Goal: Transaction & Acquisition: Purchase product/service

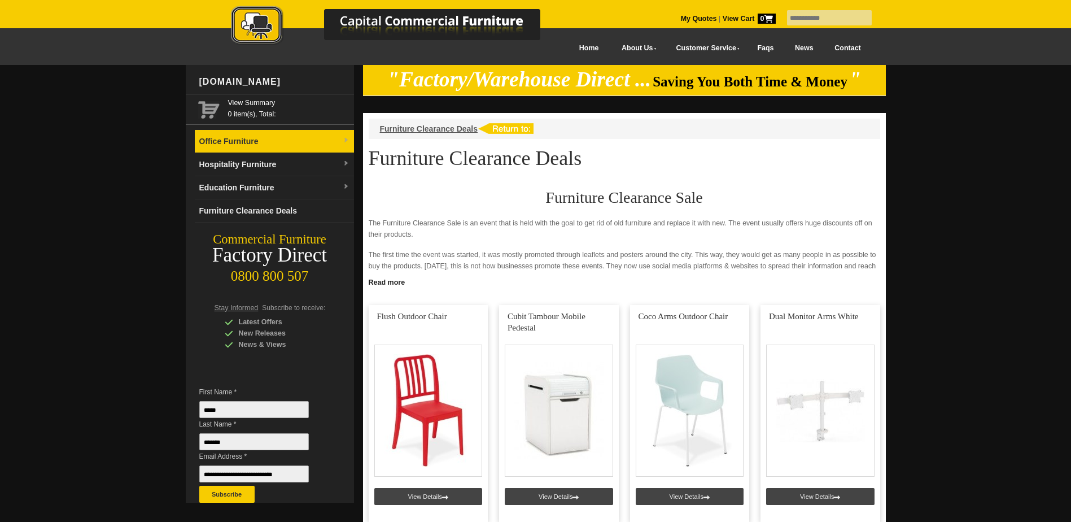
click at [215, 142] on link "Office Furniture" at bounding box center [274, 141] width 159 height 23
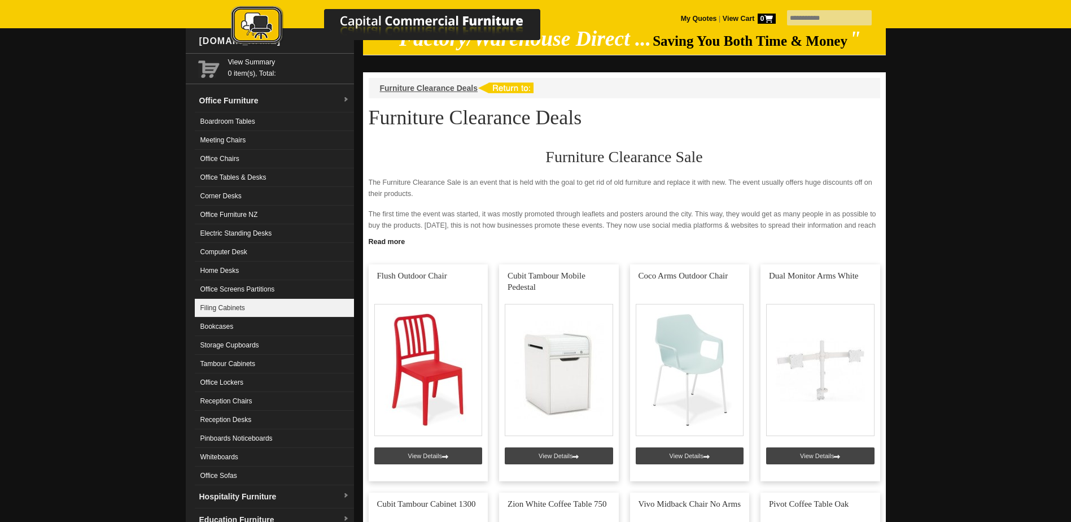
scroll to position [56, 0]
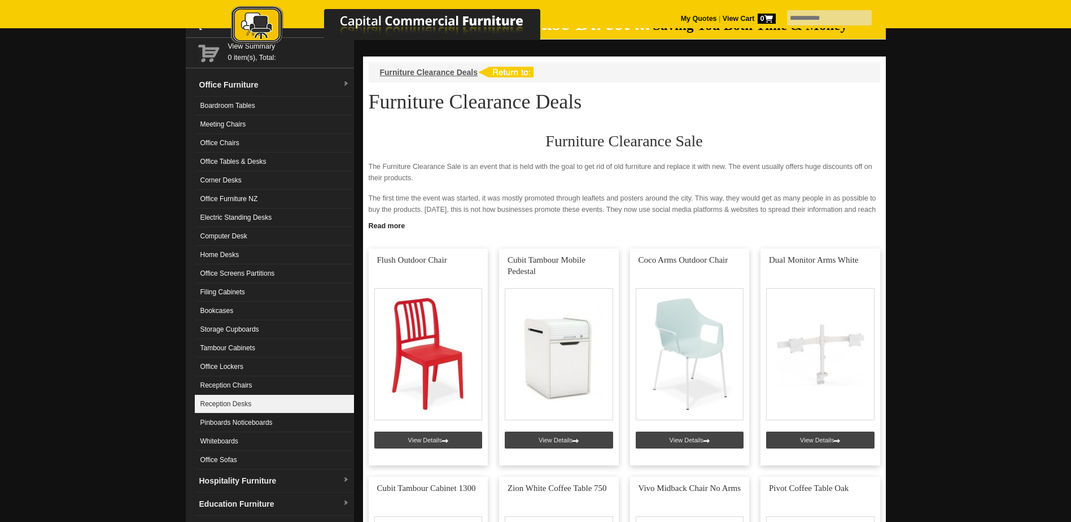
click at [231, 401] on link "Reception Desks" at bounding box center [274, 404] width 159 height 19
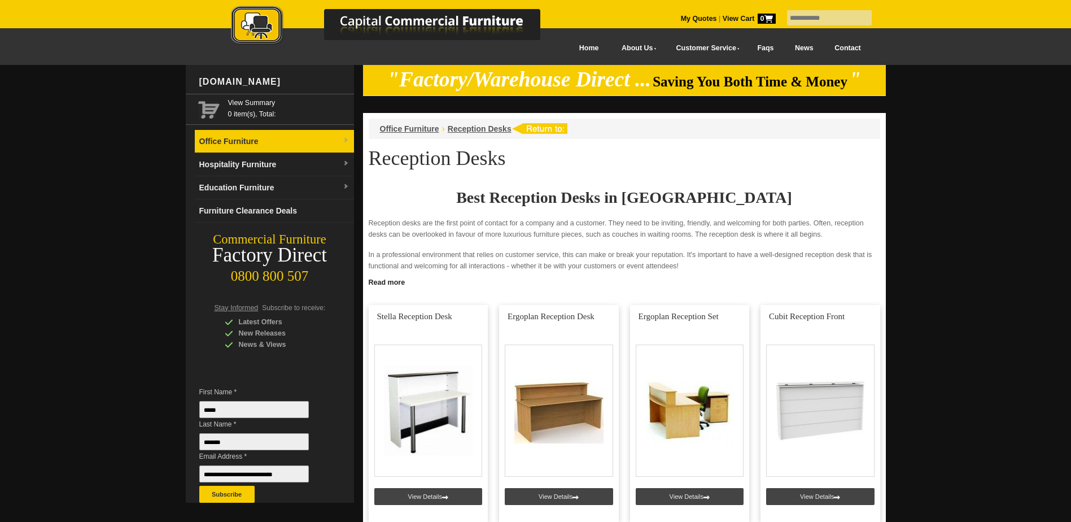
click at [346, 140] on img at bounding box center [346, 140] width 7 height 7
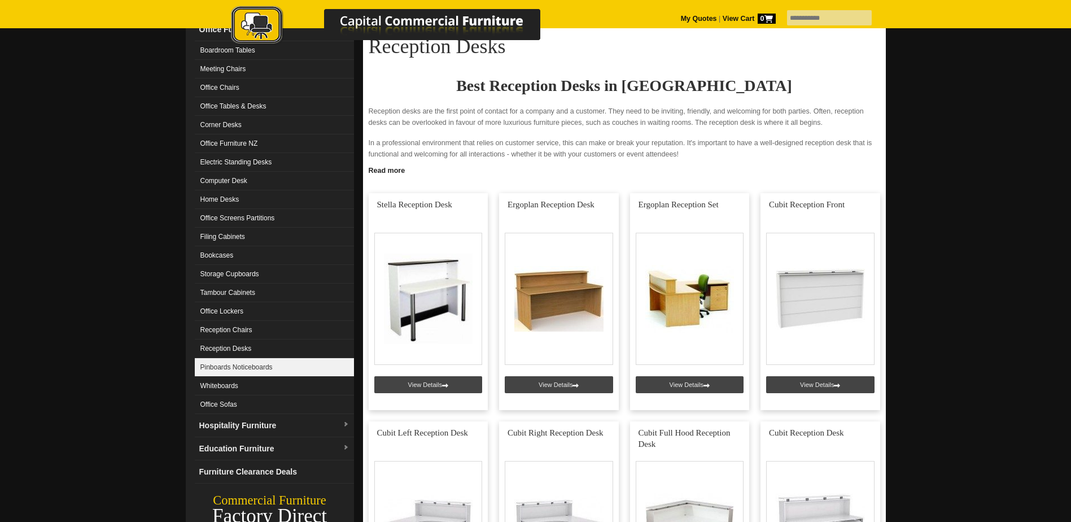
scroll to position [113, 0]
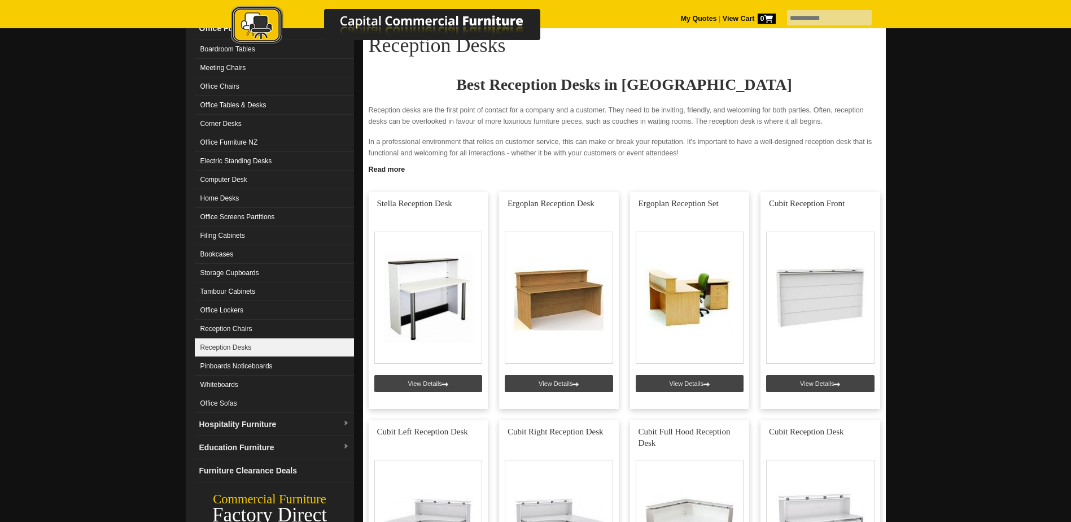
click at [238, 346] on link "Reception Desks" at bounding box center [274, 347] width 159 height 19
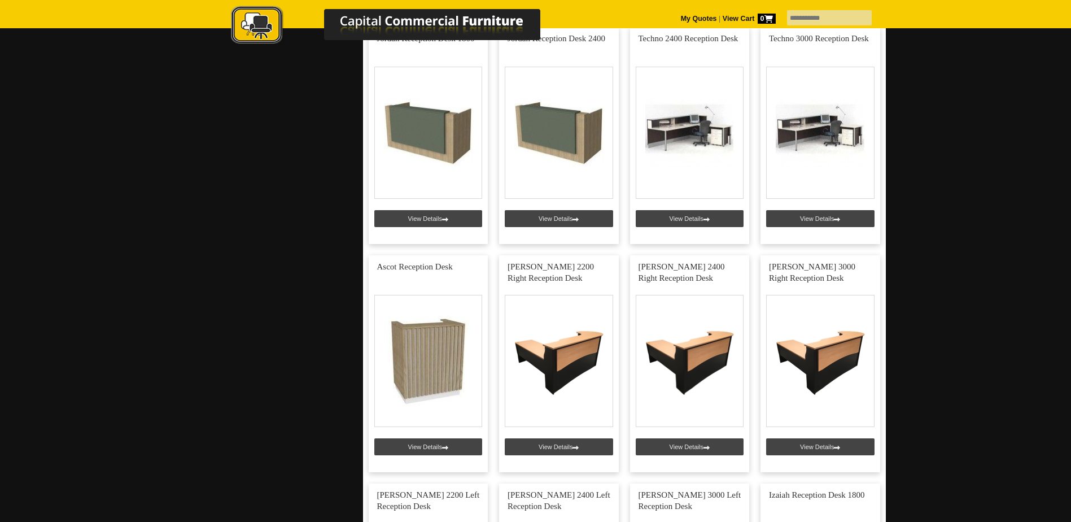
scroll to position [678, 0]
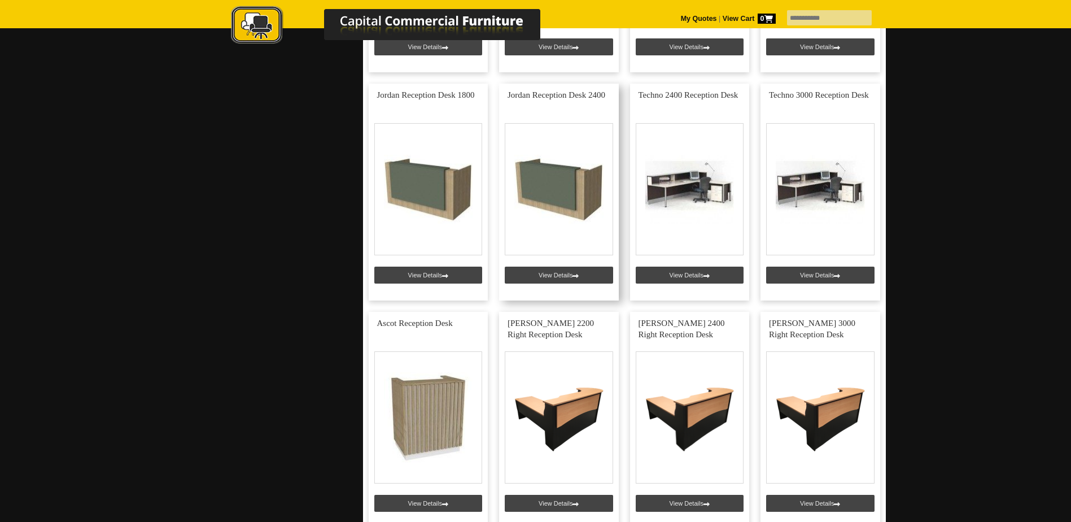
click at [557, 184] on link at bounding box center [559, 192] width 120 height 217
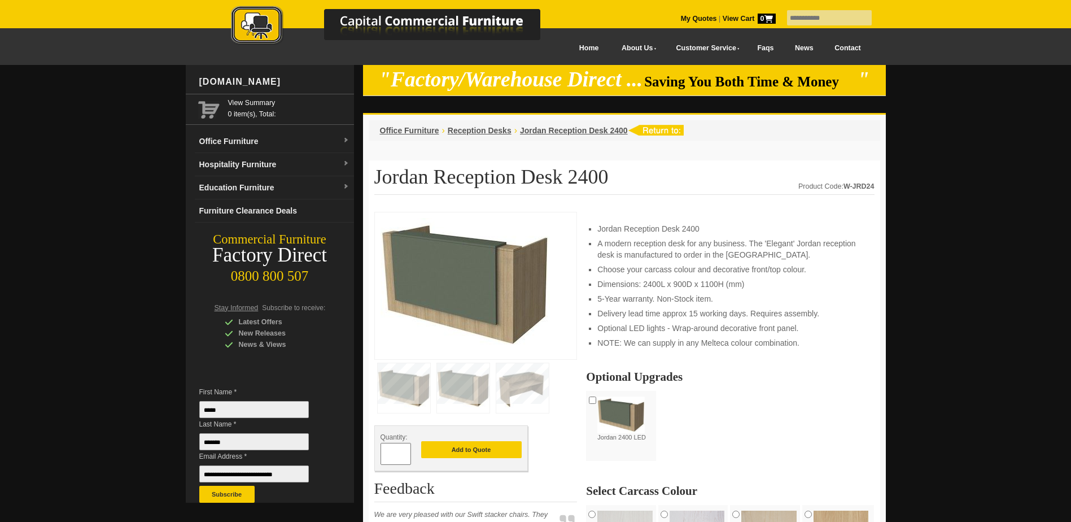
click at [501, 300] on img at bounding box center [465, 284] width 169 height 132
click at [465, 387] on img at bounding box center [463, 388] width 53 height 50
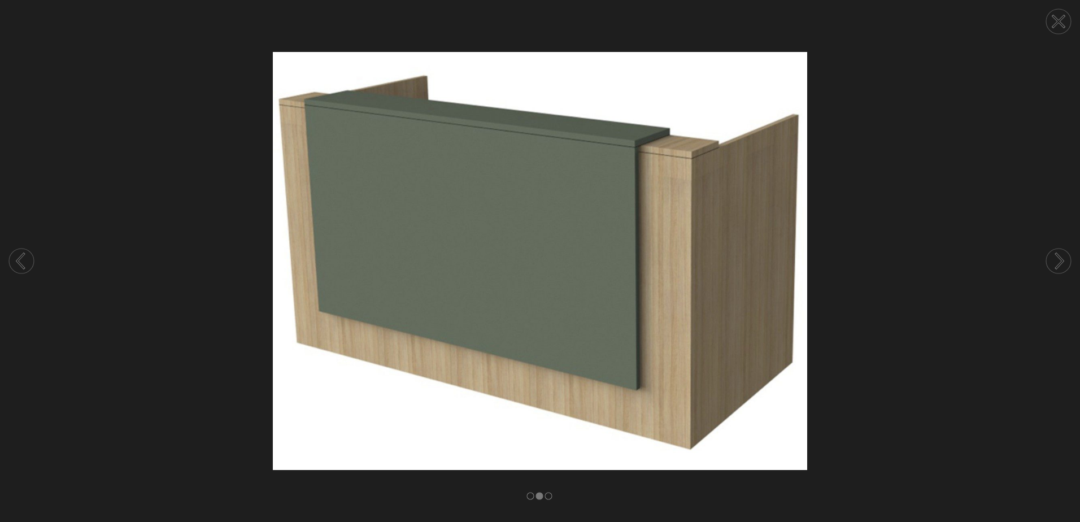
click at [375, 425] on img at bounding box center [540, 260] width 1080 height 417
click at [357, 396] on img at bounding box center [540, 260] width 1080 height 417
click at [1059, 260] on circle at bounding box center [1058, 260] width 25 height 25
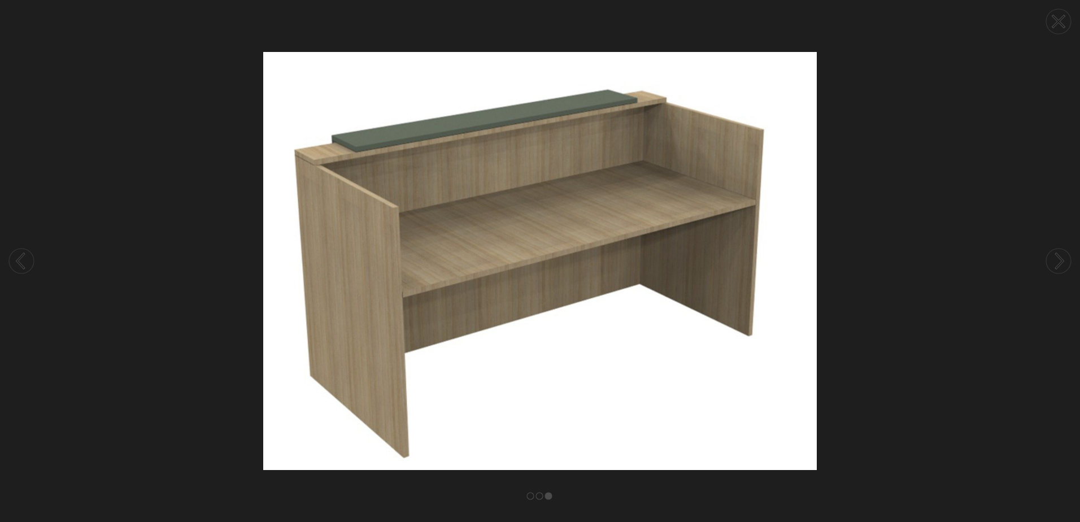
click at [1059, 260] on circle at bounding box center [1058, 260] width 25 height 25
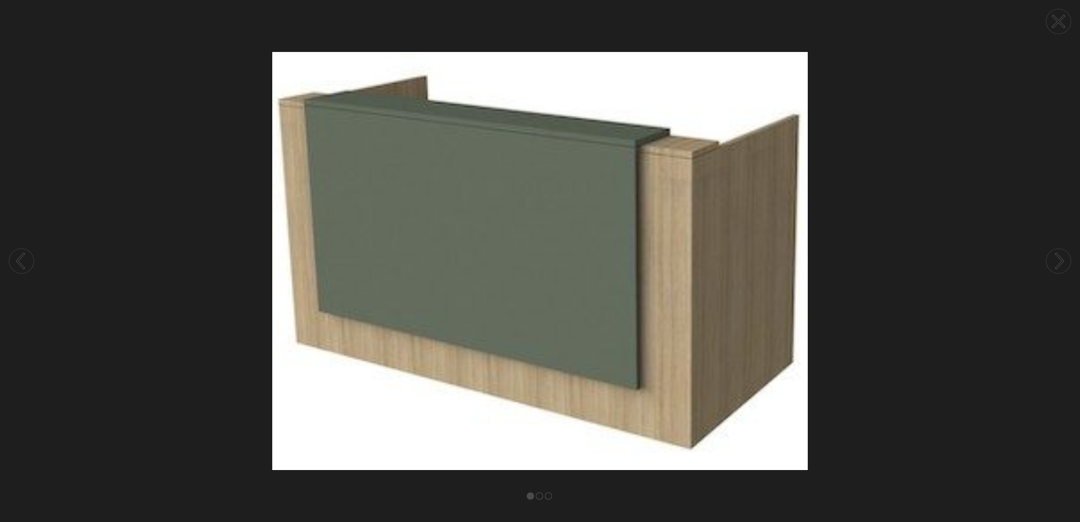
click at [1059, 260] on circle at bounding box center [1058, 260] width 25 height 25
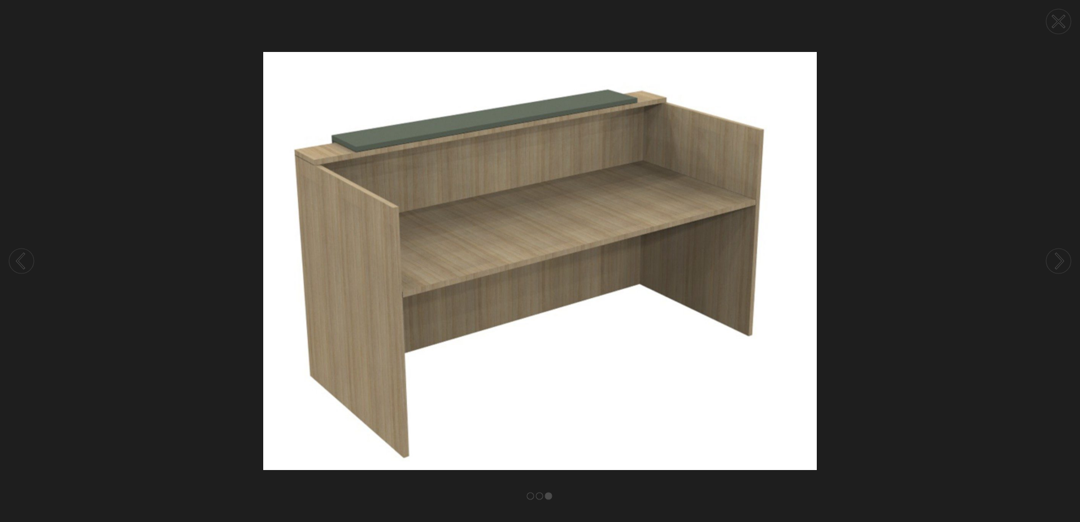
click at [1059, 260] on circle at bounding box center [1058, 260] width 25 height 25
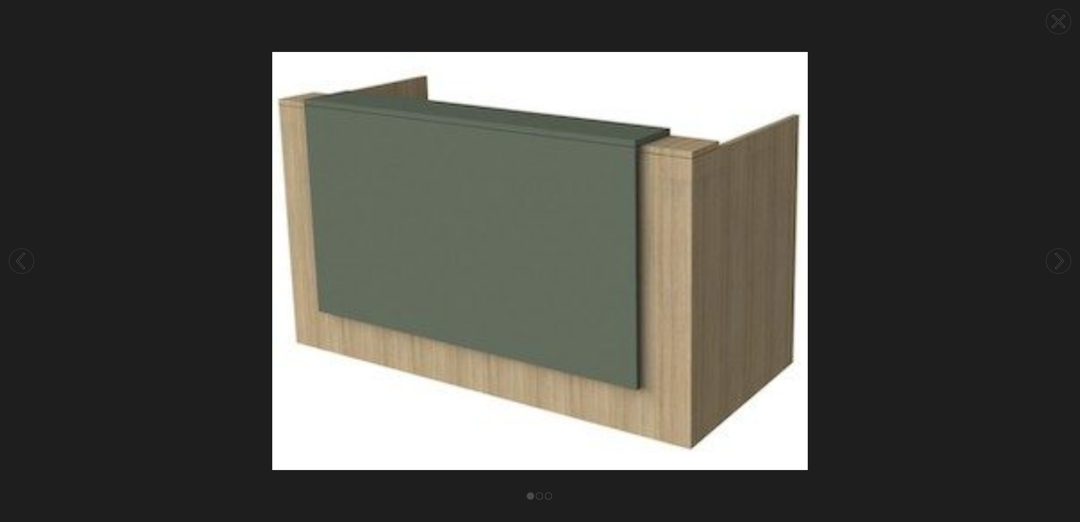
click at [1059, 260] on circle at bounding box center [1058, 260] width 25 height 25
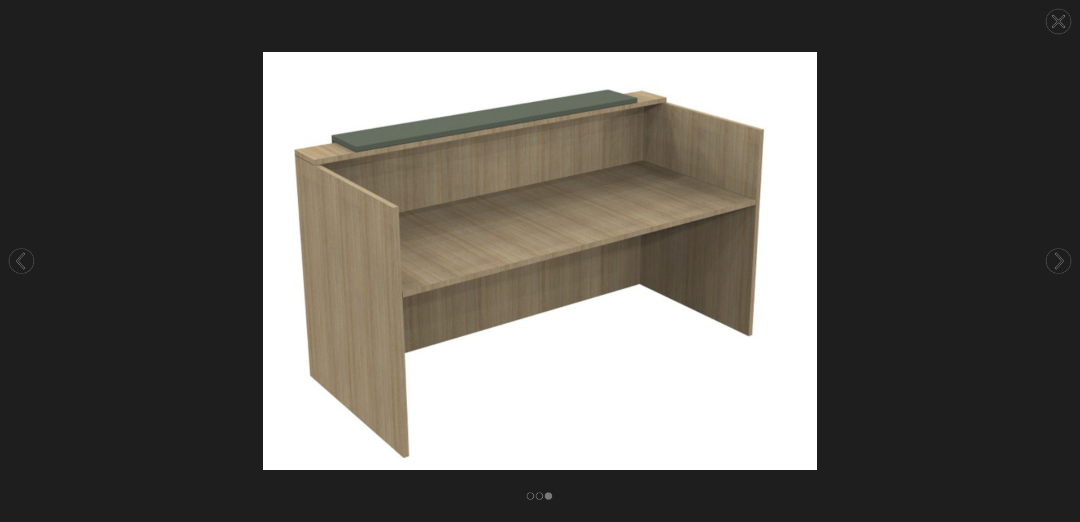
click at [1059, 260] on circle at bounding box center [1058, 260] width 25 height 25
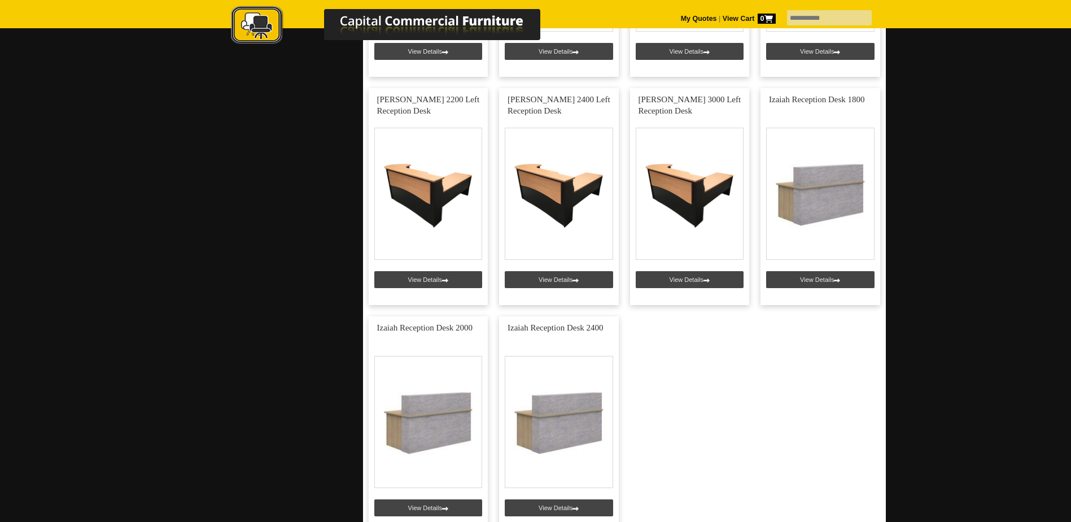
scroll to position [1186, 0]
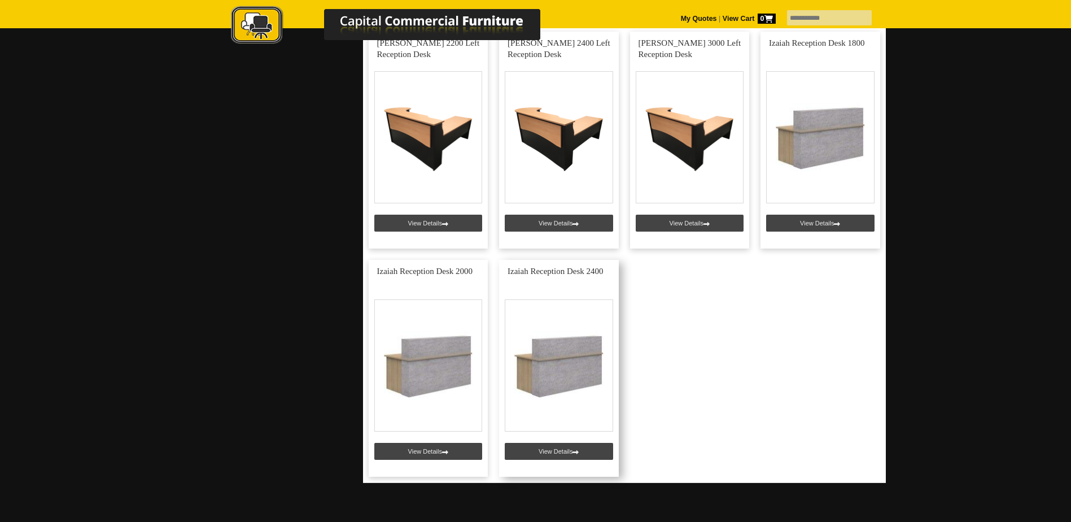
click at [573, 364] on link at bounding box center [559, 368] width 120 height 217
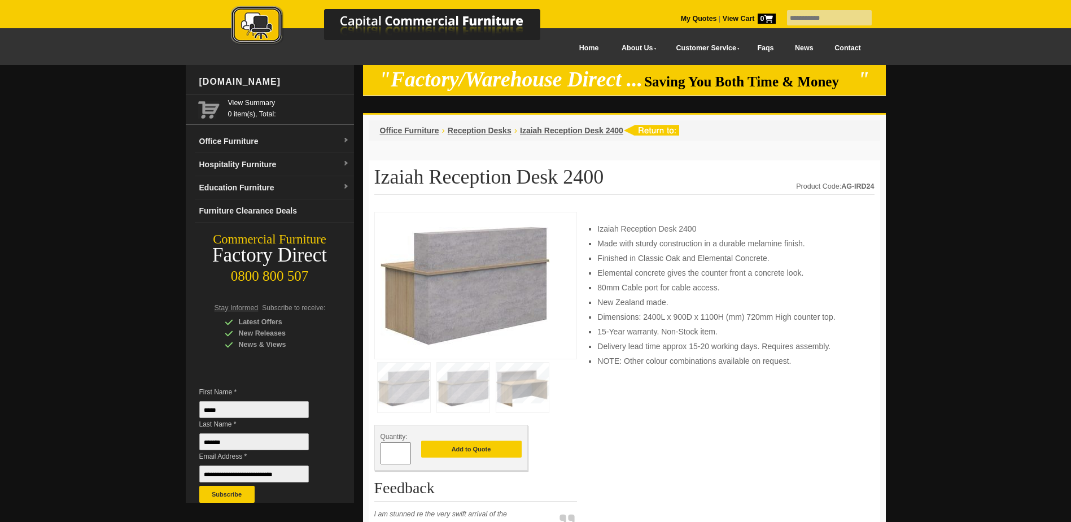
drag, startPoint x: 483, startPoint y: 291, endPoint x: 493, endPoint y: 286, distance: 10.9
click at [483, 291] on img at bounding box center [465, 284] width 169 height 132
click at [399, 390] on img at bounding box center [404, 387] width 53 height 50
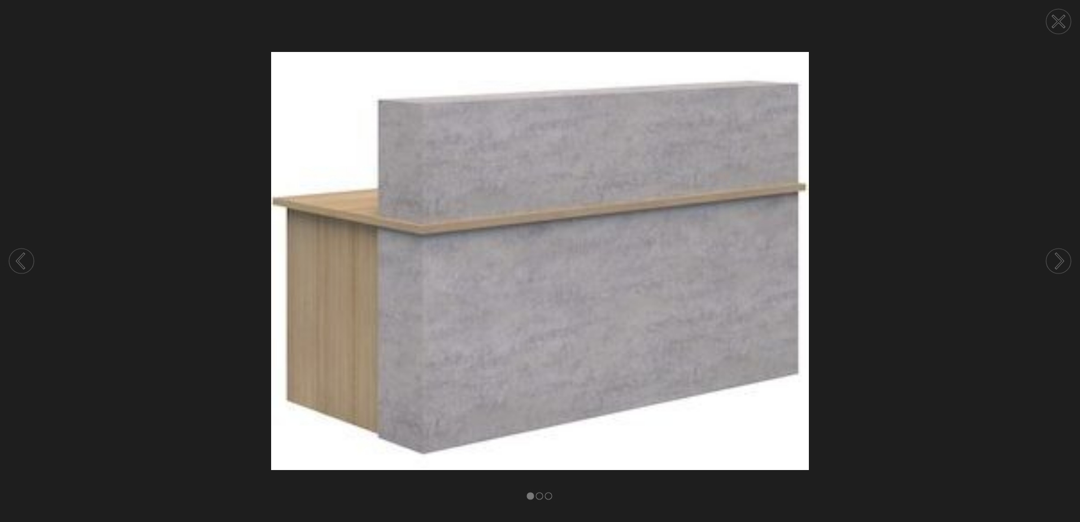
click at [1056, 256] on circle at bounding box center [1058, 260] width 25 height 25
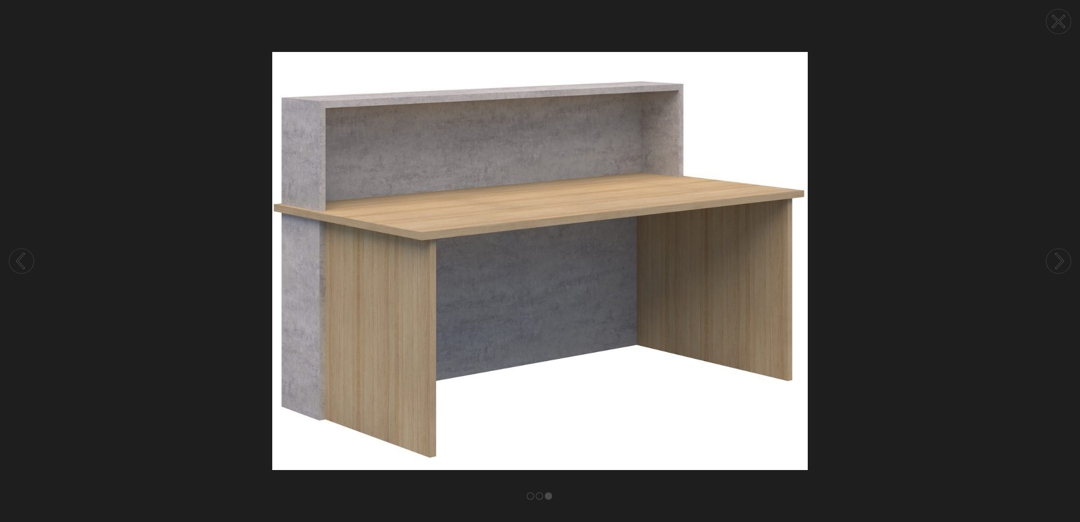
click at [1056, 256] on circle at bounding box center [1058, 260] width 25 height 25
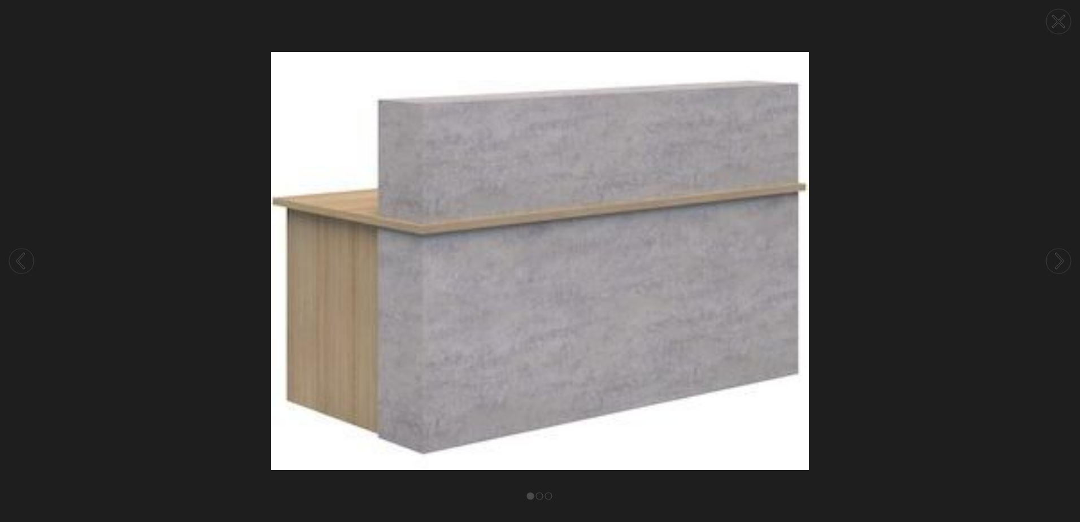
click at [1056, 256] on circle at bounding box center [1058, 260] width 25 height 25
